Goal: Task Accomplishment & Management: Use online tool/utility

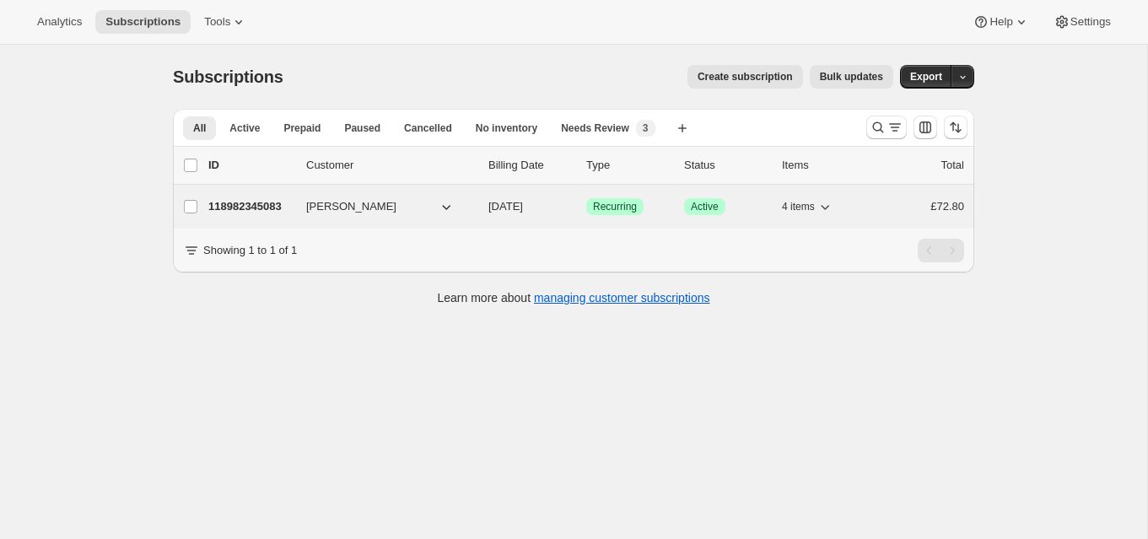
click at [281, 200] on p "118982345083" at bounding box center [250, 206] width 84 height 17
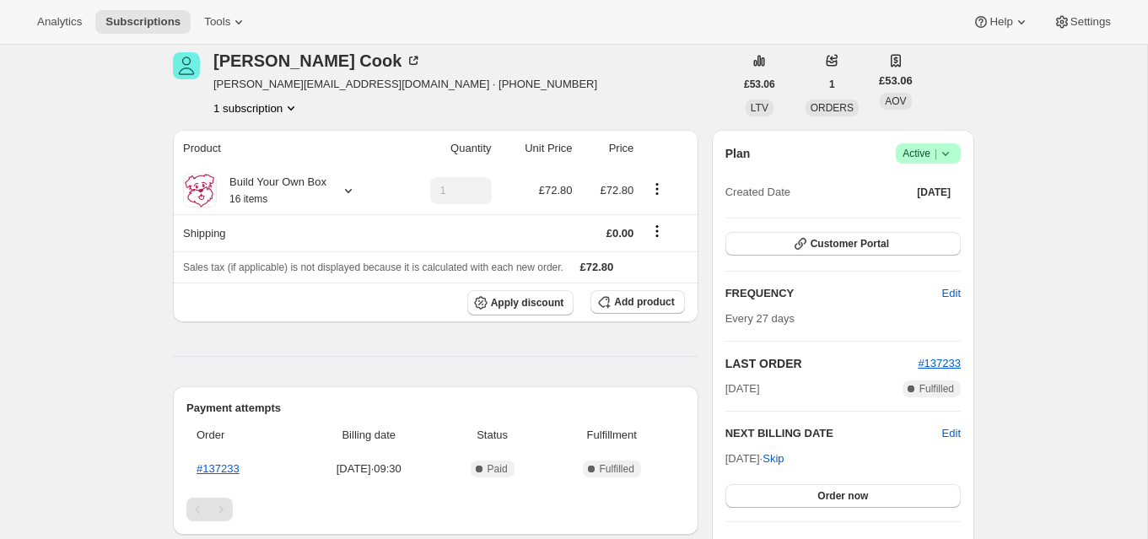
scroll to position [58, 0]
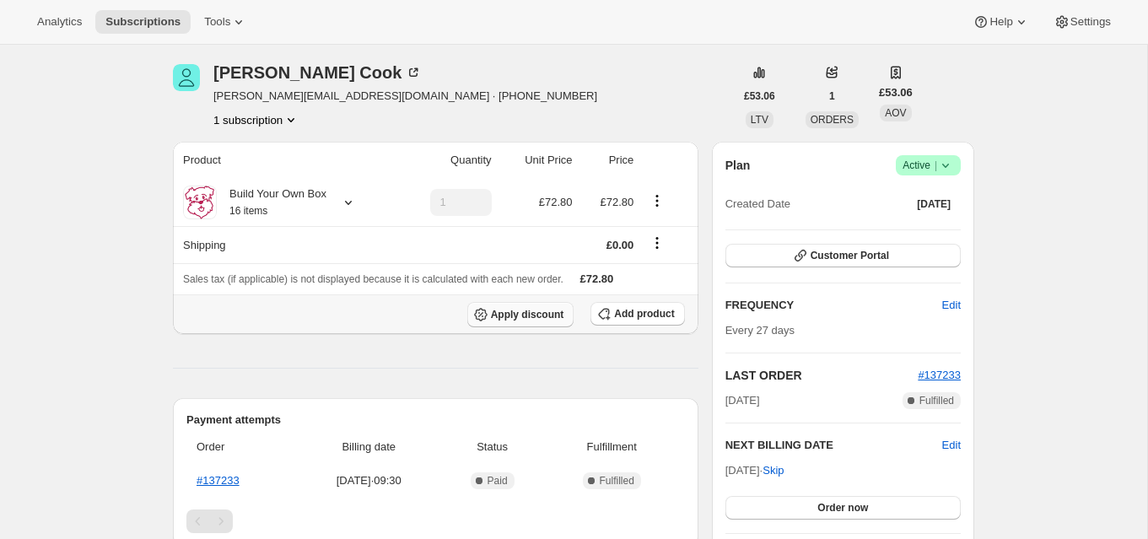
click at [521, 310] on span "Apply discount" at bounding box center [527, 314] width 73 height 13
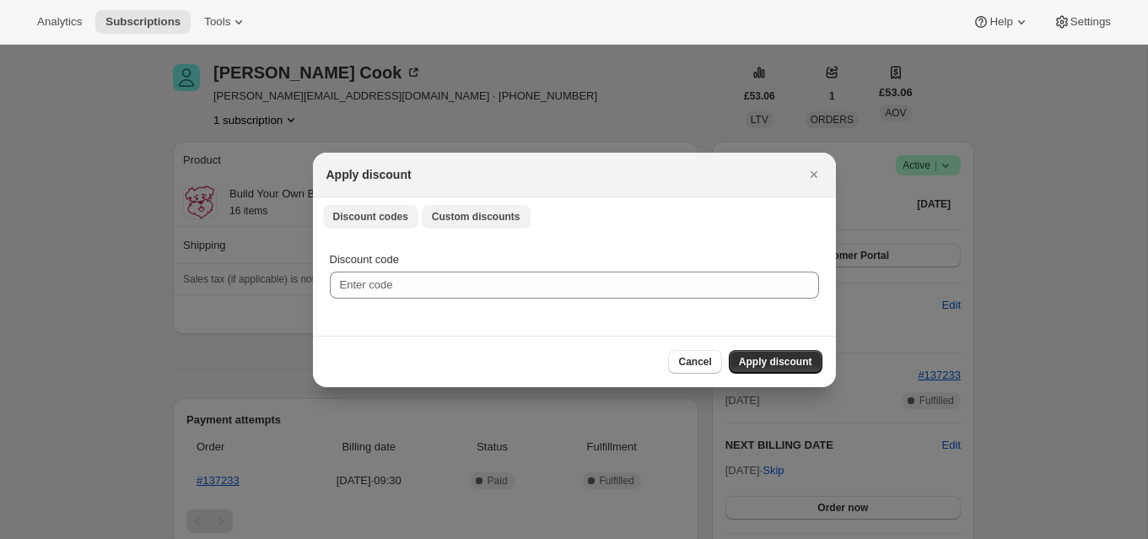
click at [489, 213] on span "Custom discounts" at bounding box center [476, 216] width 89 height 13
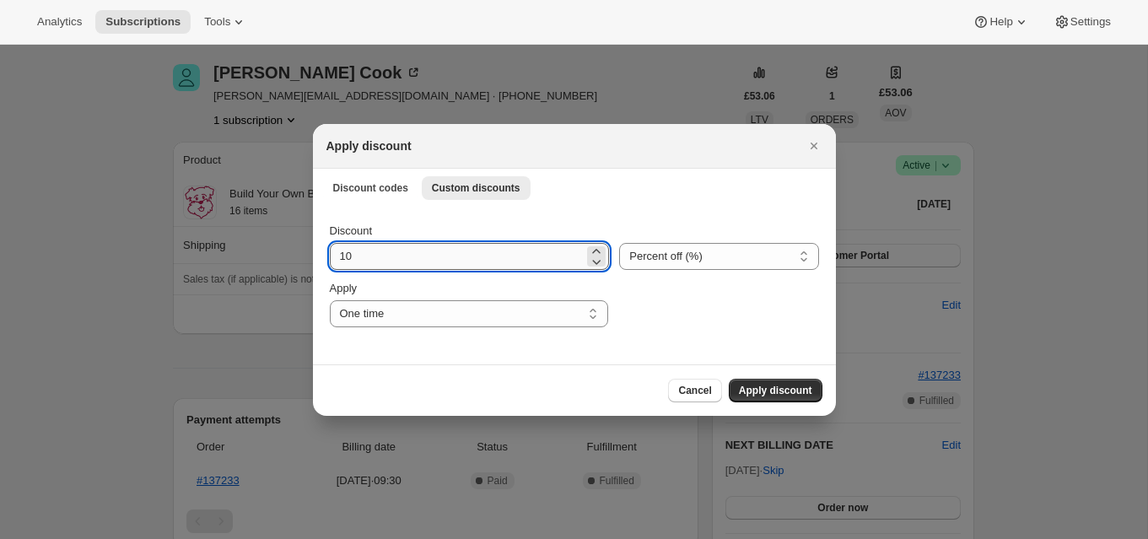
drag, startPoint x: 342, startPoint y: 257, endPoint x: 367, endPoint y: 260, distance: 25.4
click at [364, 260] on input "10" at bounding box center [457, 256] width 255 height 27
drag, startPoint x: 339, startPoint y: 256, endPoint x: 354, endPoint y: 258, distance: 15.3
click at [354, 258] on input "1" at bounding box center [457, 256] width 255 height 27
type input "20"
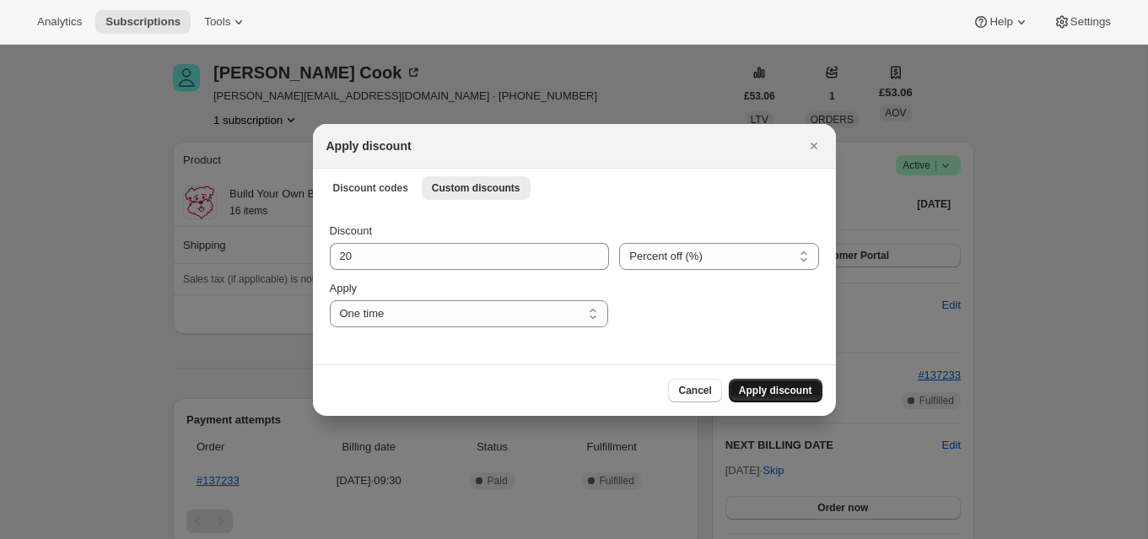
click at [793, 385] on span "Apply discount" at bounding box center [775, 390] width 73 height 13
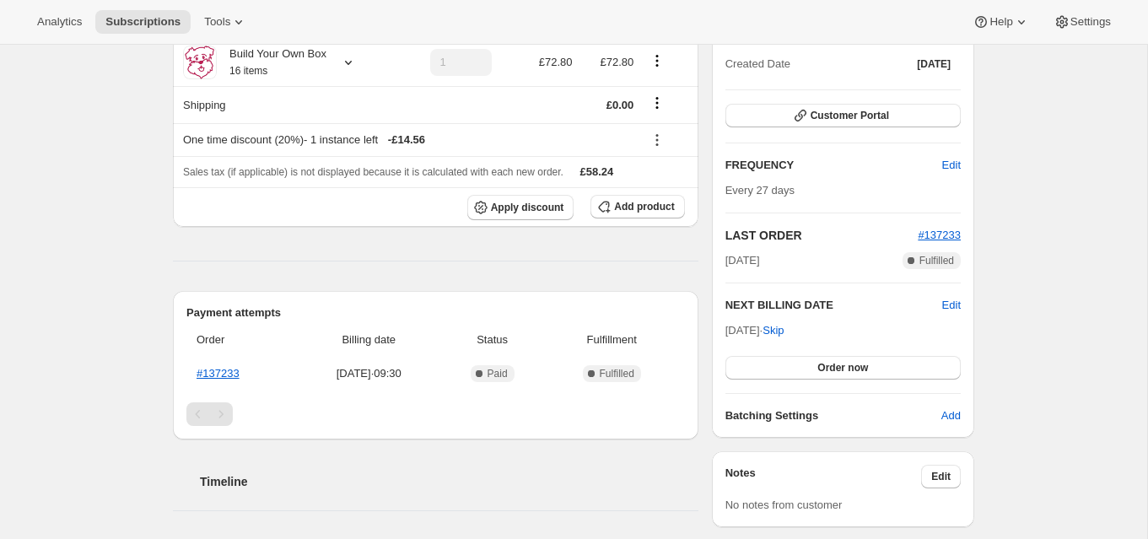
scroll to position [229, 0]
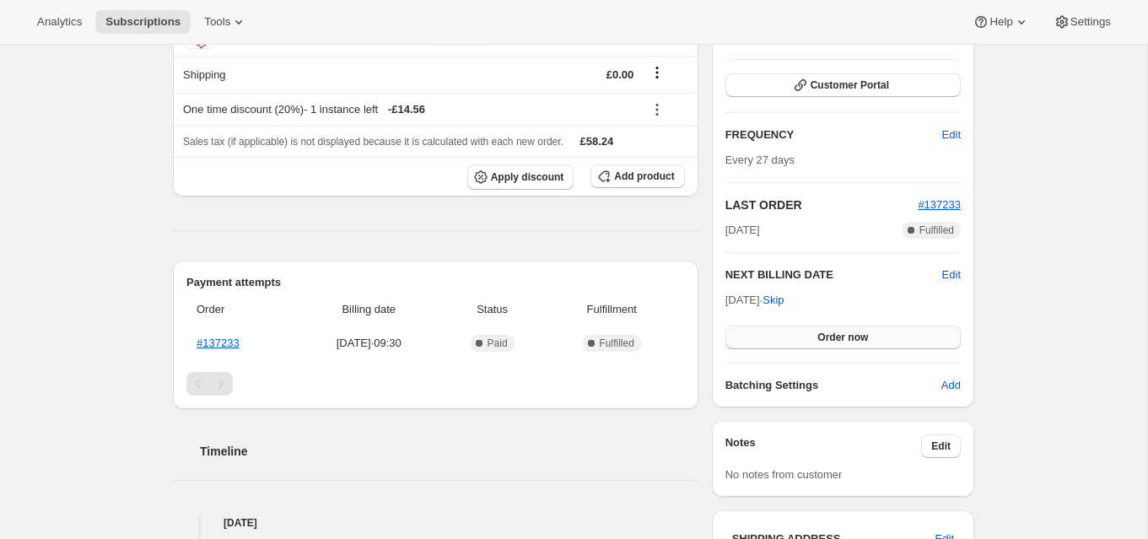
click at [842, 332] on span "Order now" at bounding box center [843, 337] width 51 height 13
click at [842, 332] on span "Click to confirm" at bounding box center [843, 337] width 77 height 13
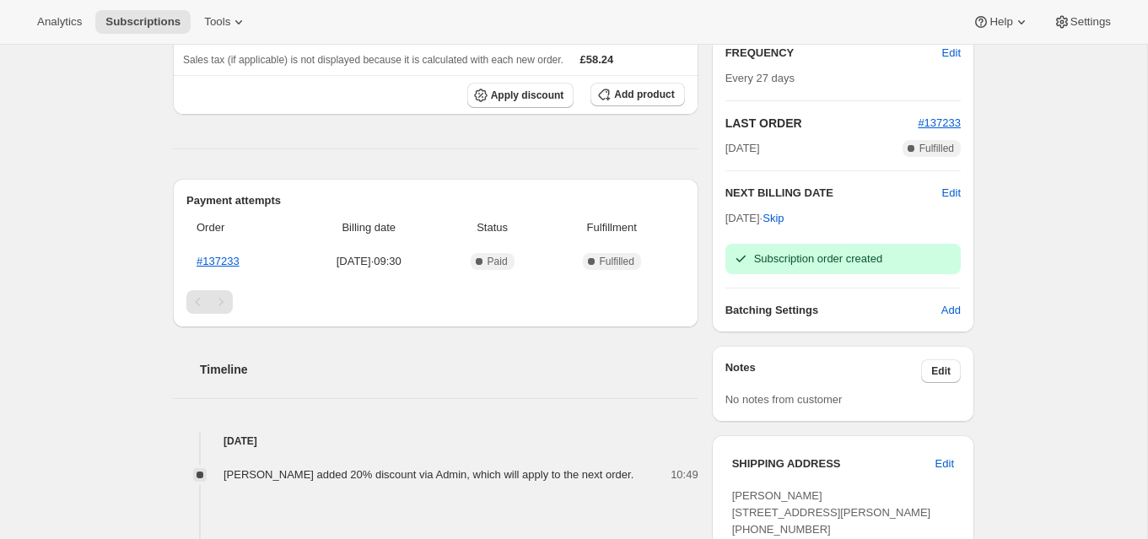
scroll to position [318, 0]
